Goal: Transaction & Acquisition: Purchase product/service

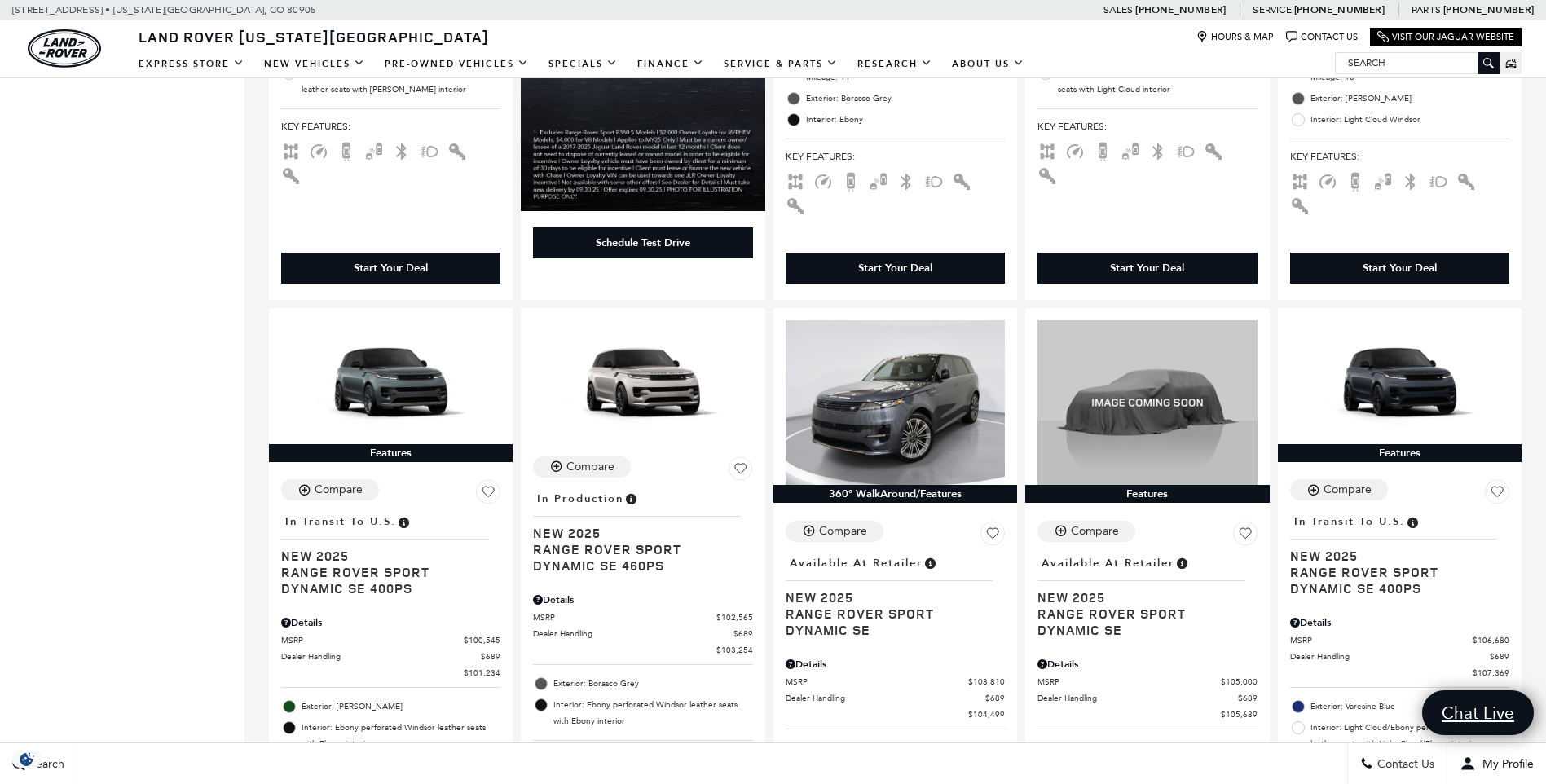
scroll to position [2715, 0]
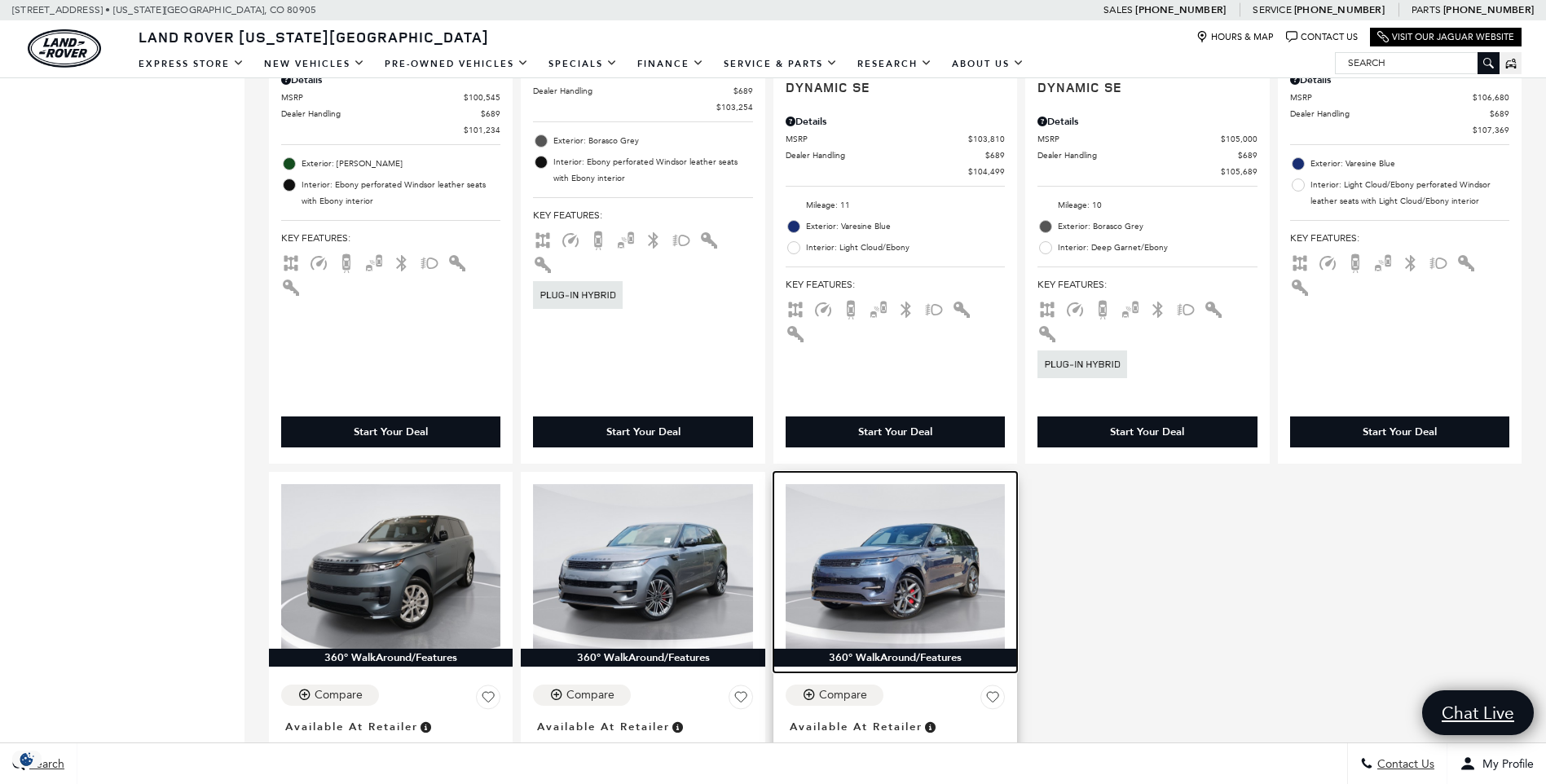
click at [861, 484] on img at bounding box center [896, 566] width 220 height 164
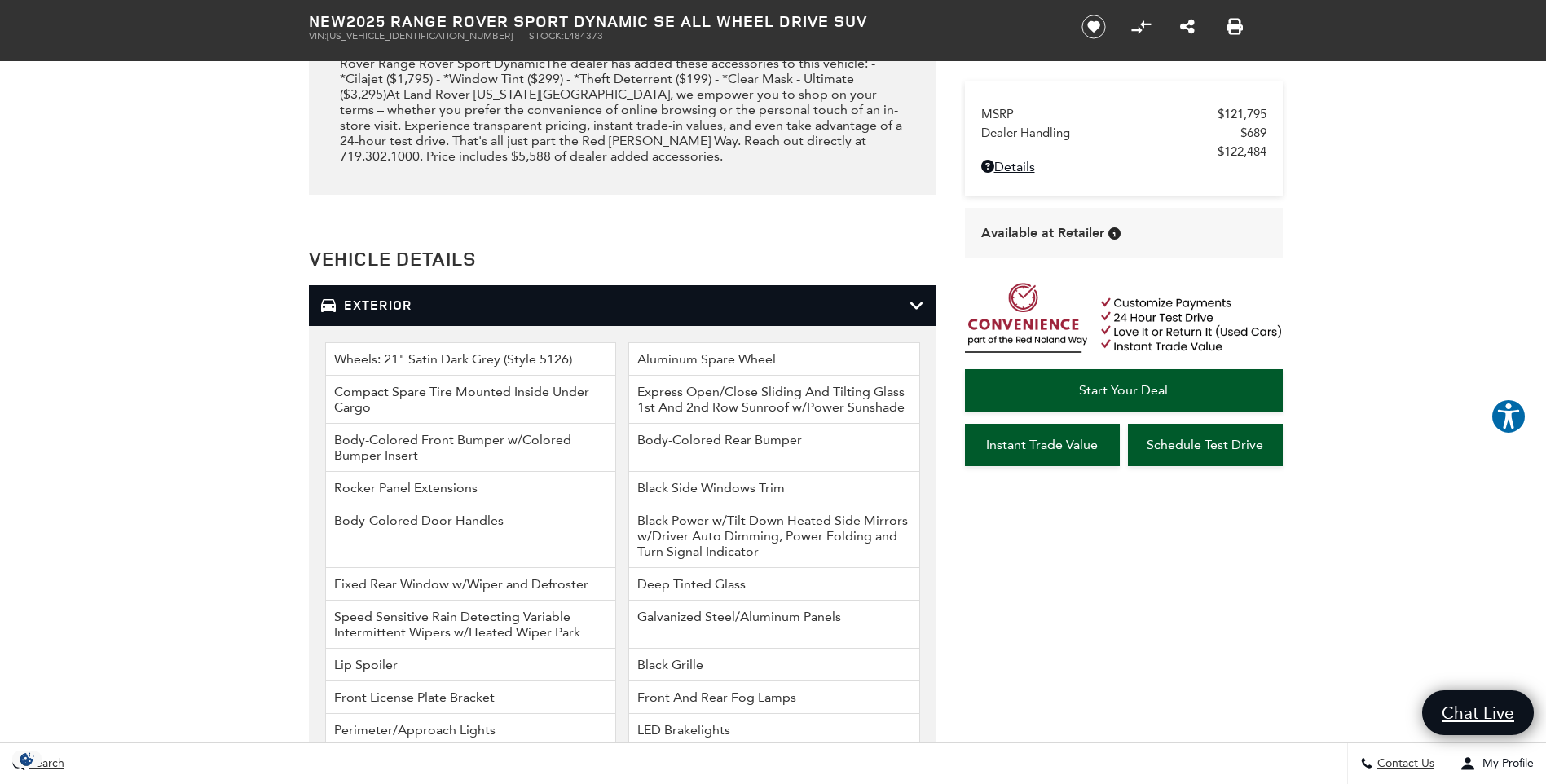
scroll to position [1556, 0]
